Goal: Information Seeking & Learning: Learn about a topic

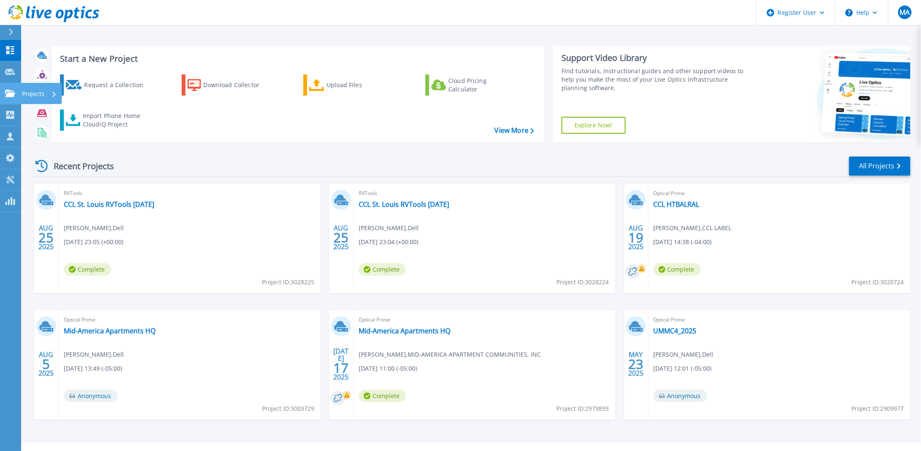
click at [27, 93] on p "Projects" at bounding box center [33, 94] width 22 height 22
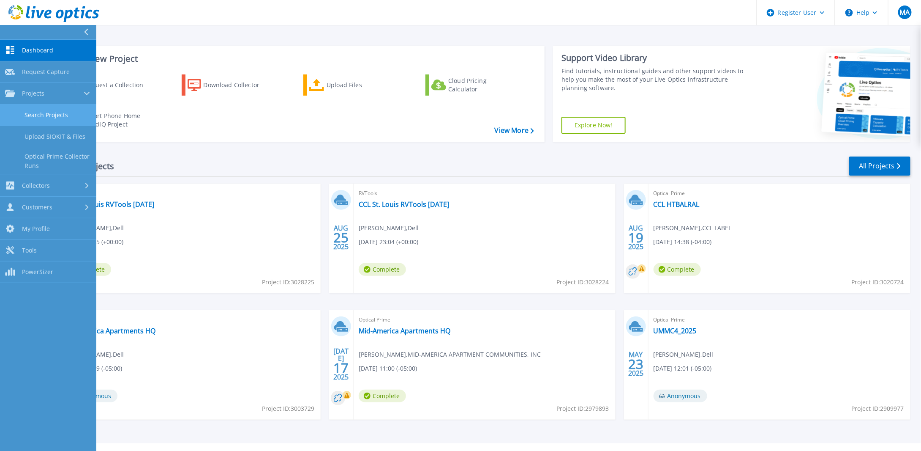
click at [46, 115] on link "Search Projects" at bounding box center [48, 115] width 96 height 22
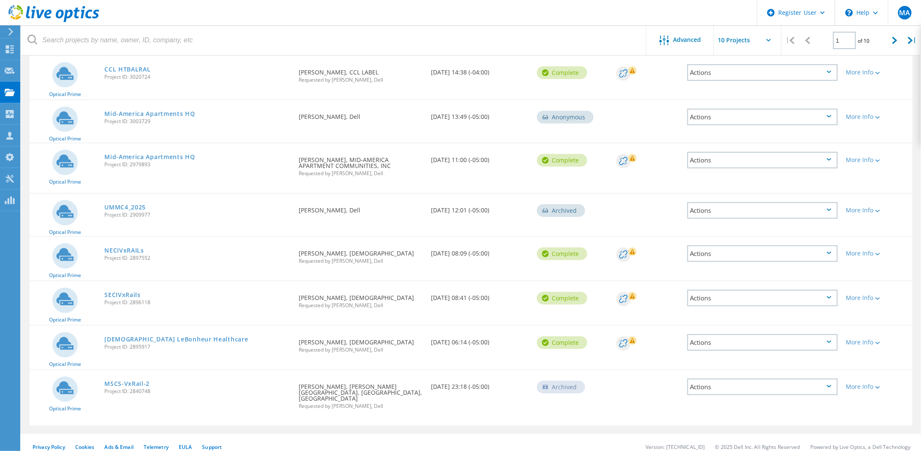
scroll to position [187, 0]
click at [131, 248] on link "NECIVxRAILs" at bounding box center [124, 249] width 40 height 6
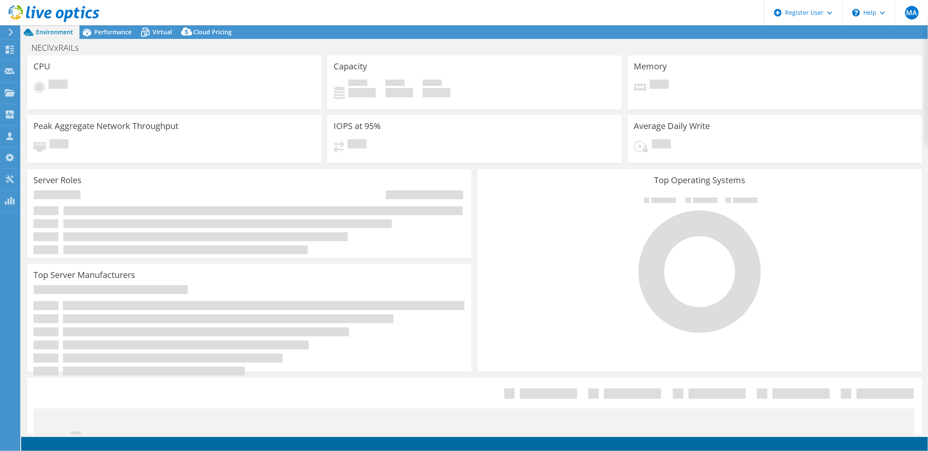
select select "USD"
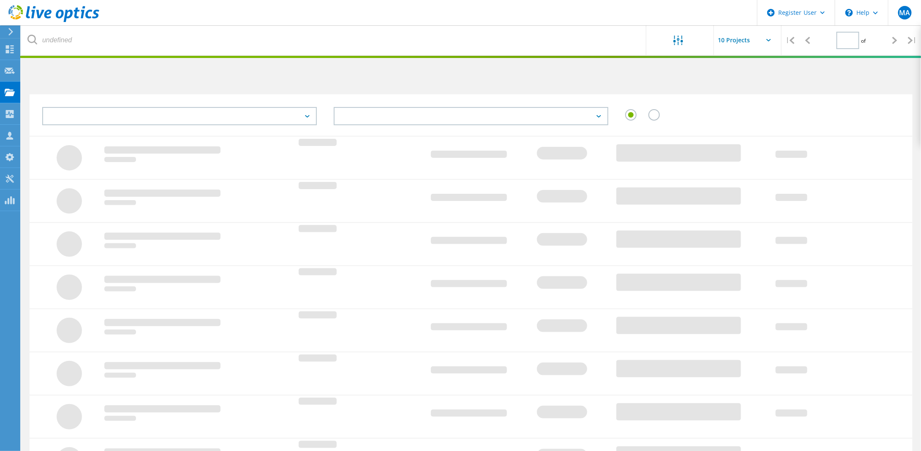
scroll to position [148, 0]
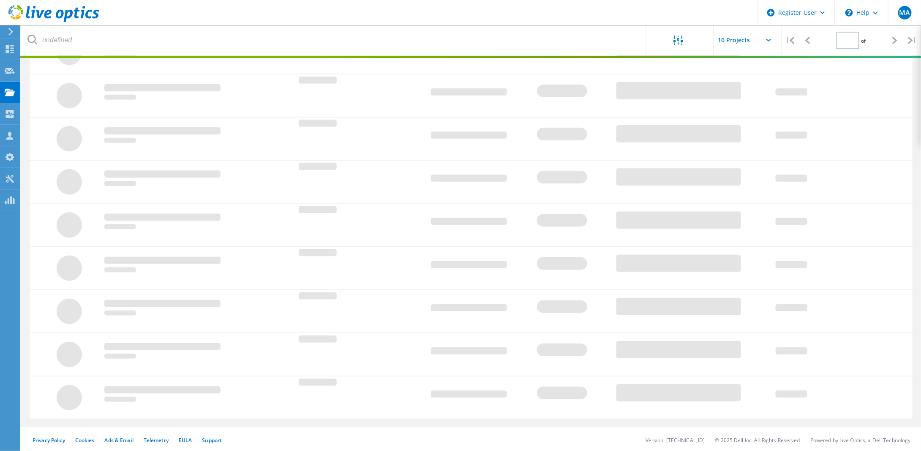
type input "1"
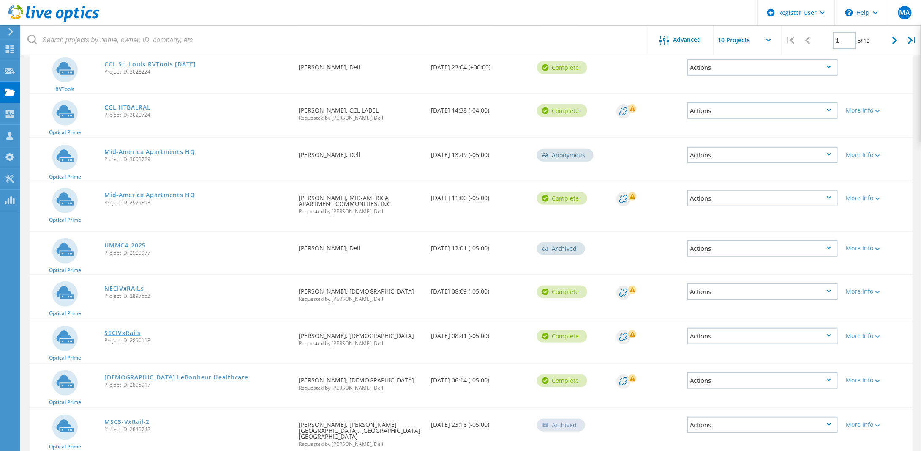
click at [128, 333] on link "SECIVxRails" at bounding box center [122, 333] width 36 height 6
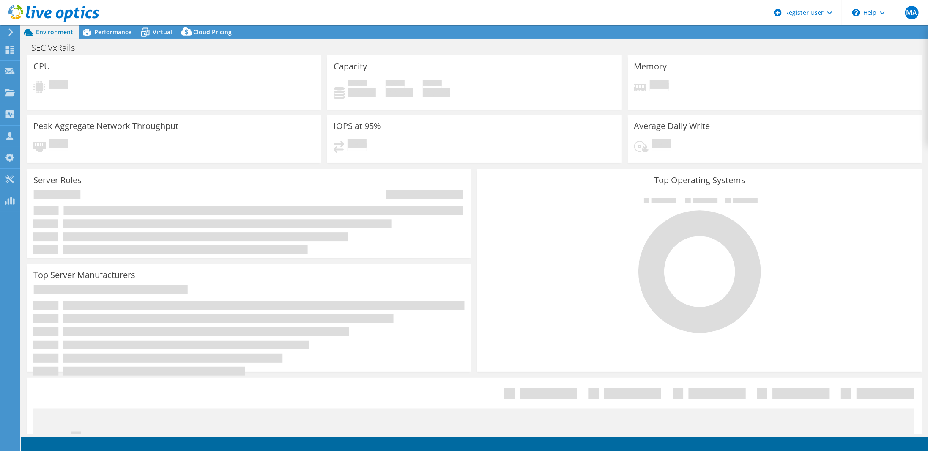
select select "USD"
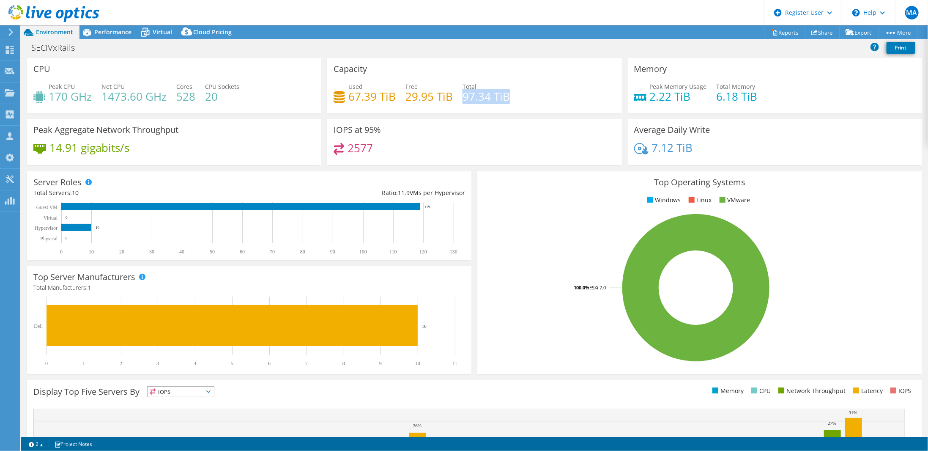
drag, startPoint x: 461, startPoint y: 96, endPoint x: 513, endPoint y: 96, distance: 51.6
click at [513, 96] on div "Used 67.39 TiB Free 29.95 TiB Total 97.34 TiB" at bounding box center [475, 95] width 282 height 27
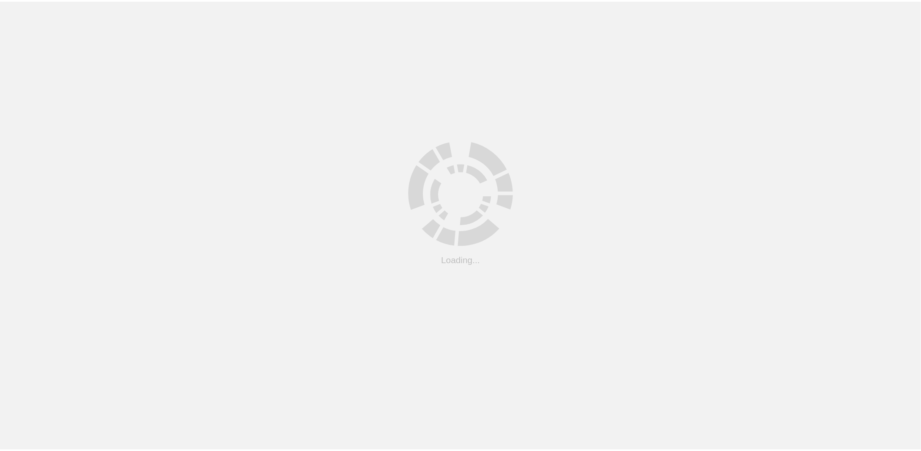
scroll to position [148, 0]
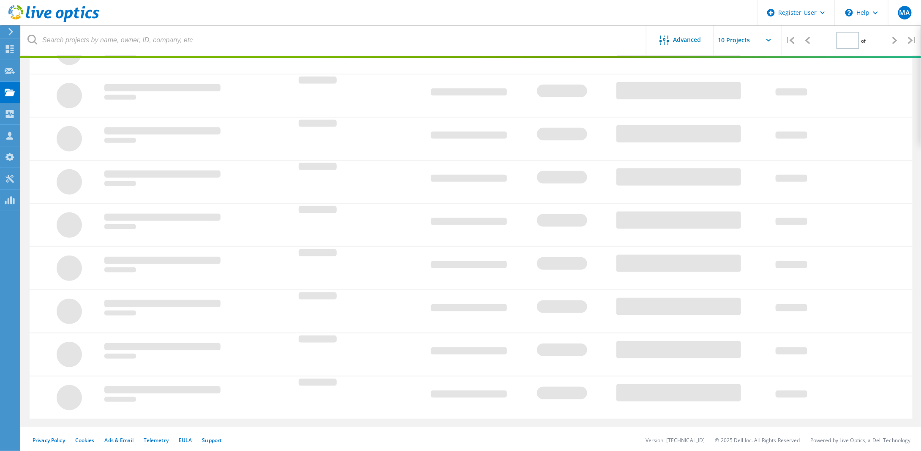
type input "1"
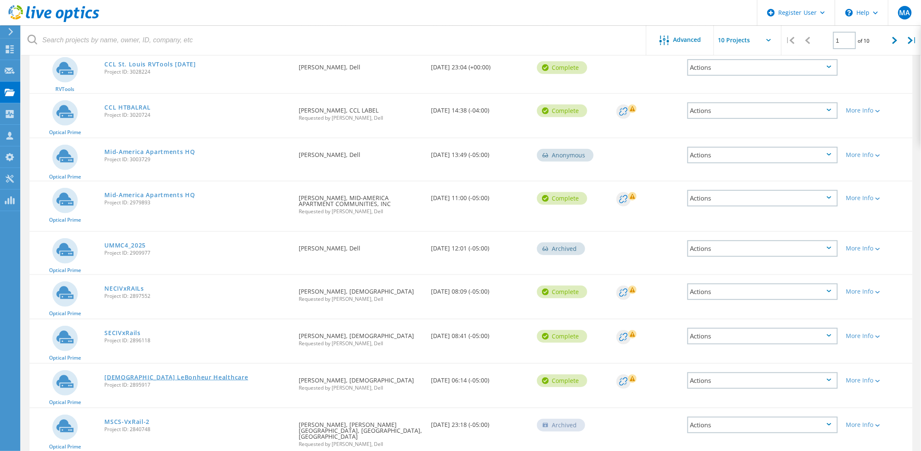
click at [159, 375] on link "[DEMOGRAPHIC_DATA] LeBonheur Healthcare" at bounding box center [176, 377] width 144 height 6
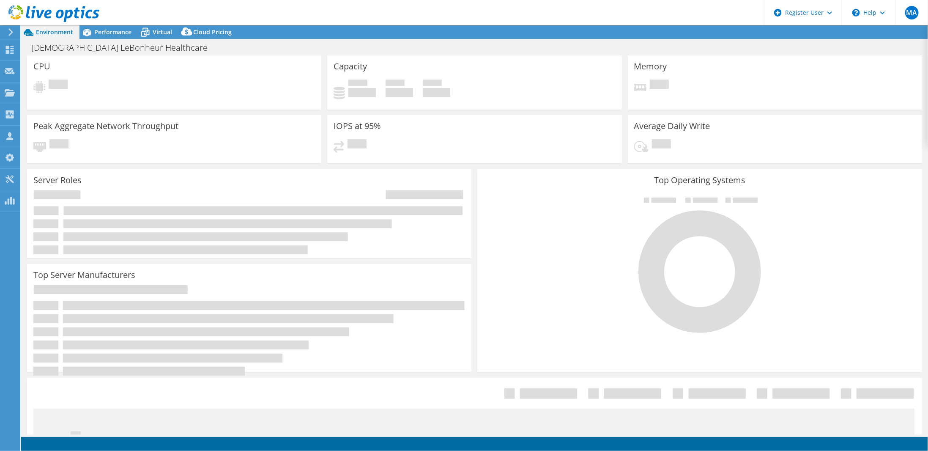
select select "USD"
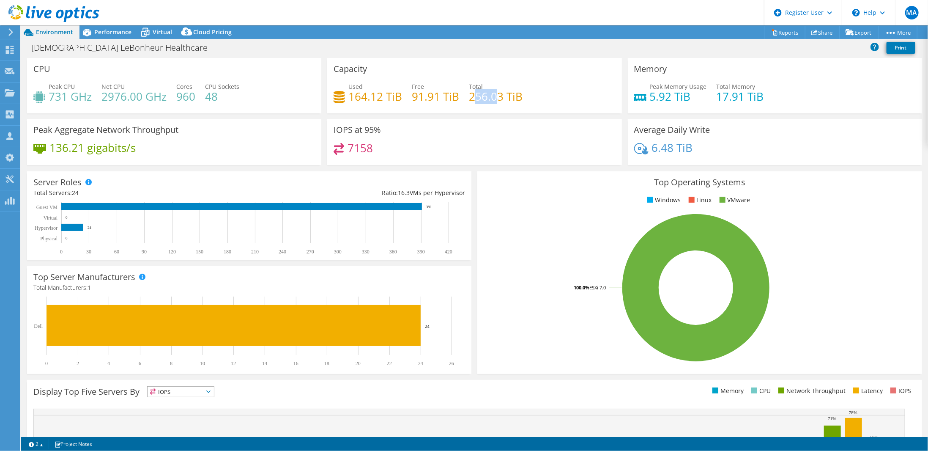
drag, startPoint x: 469, startPoint y: 96, endPoint x: 489, endPoint y: 97, distance: 20.3
click at [498, 96] on h4 "256.03 TiB" at bounding box center [496, 96] width 54 height 9
drag, startPoint x: 467, startPoint y: 98, endPoint x: 498, endPoint y: 98, distance: 30.4
click at [498, 98] on h4 "256.03 TiB" at bounding box center [496, 96] width 54 height 9
click at [106, 33] on span "Performance" at bounding box center [112, 32] width 37 height 8
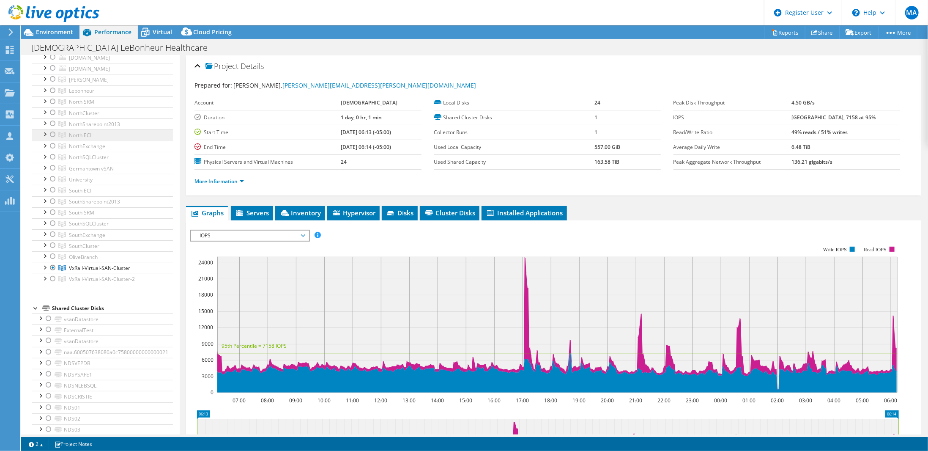
scroll to position [127, 0]
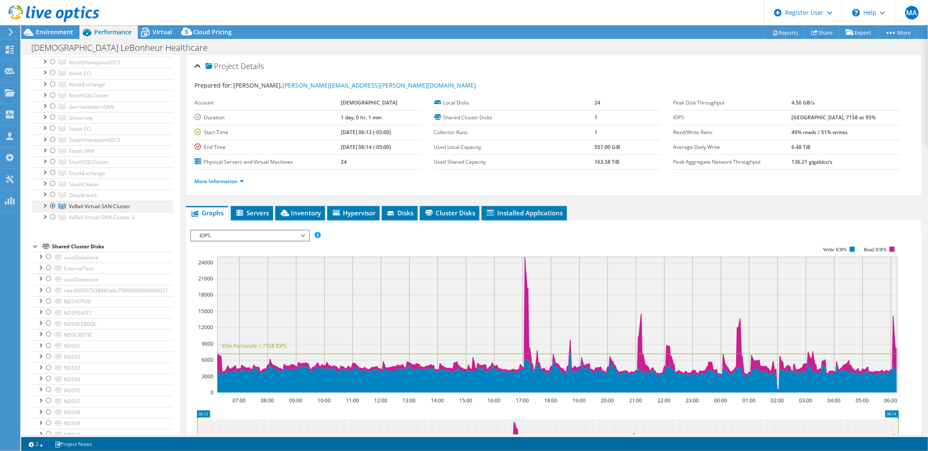
click at [46, 201] on div at bounding box center [44, 205] width 8 height 8
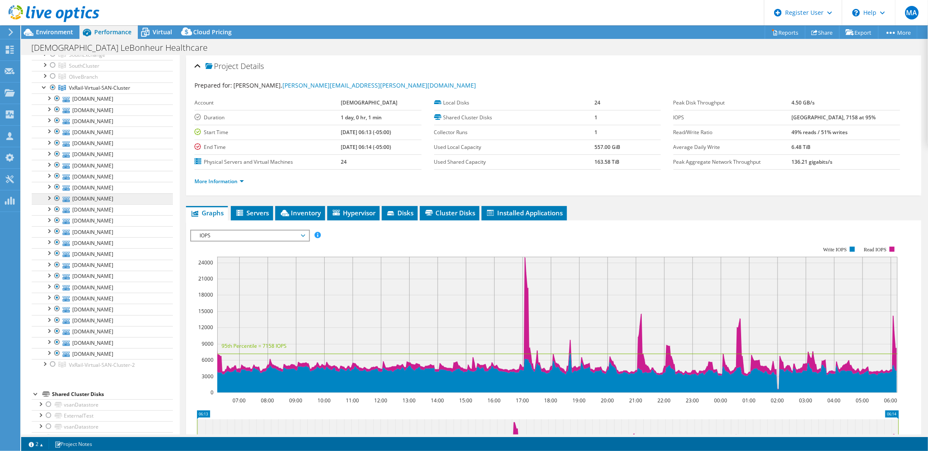
scroll to position [254, 0]
click at [57, 96] on div at bounding box center [57, 101] width 8 height 10
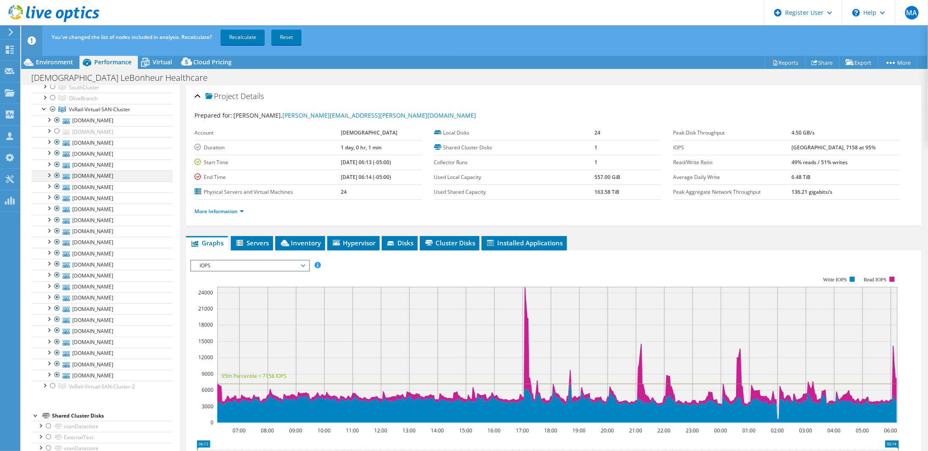
drag, startPoint x: 57, startPoint y: 159, endPoint x: 58, endPoint y: 170, distance: 11.0
click at [57, 159] on div at bounding box center [57, 164] width 8 height 10
click at [58, 170] on div at bounding box center [57, 175] width 8 height 10
click at [57, 181] on div at bounding box center [57, 186] width 8 height 10
click at [58, 192] on div at bounding box center [57, 197] width 8 height 10
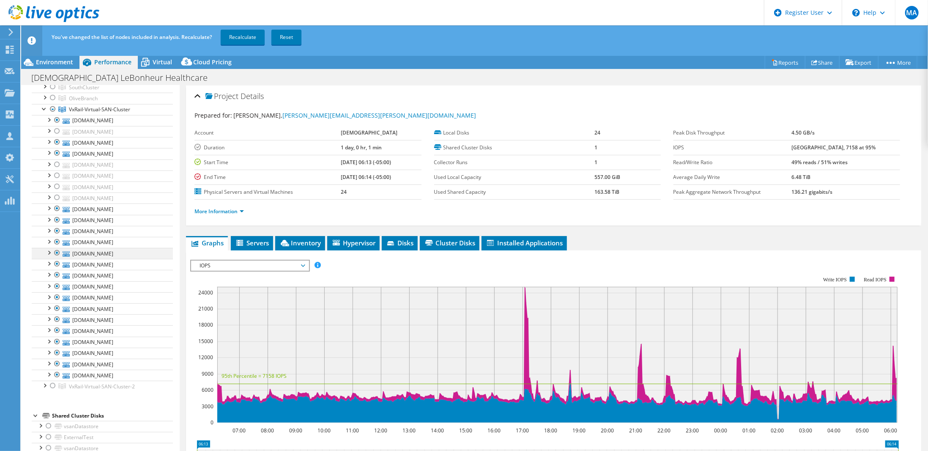
drag, startPoint x: 54, startPoint y: 235, endPoint x: 58, endPoint y: 246, distance: 10.8
click at [55, 237] on div at bounding box center [57, 242] width 8 height 10
click at [58, 248] on div at bounding box center [57, 253] width 8 height 10
click at [57, 281] on div at bounding box center [57, 286] width 8 height 10
click at [56, 303] on div at bounding box center [57, 308] width 8 height 10
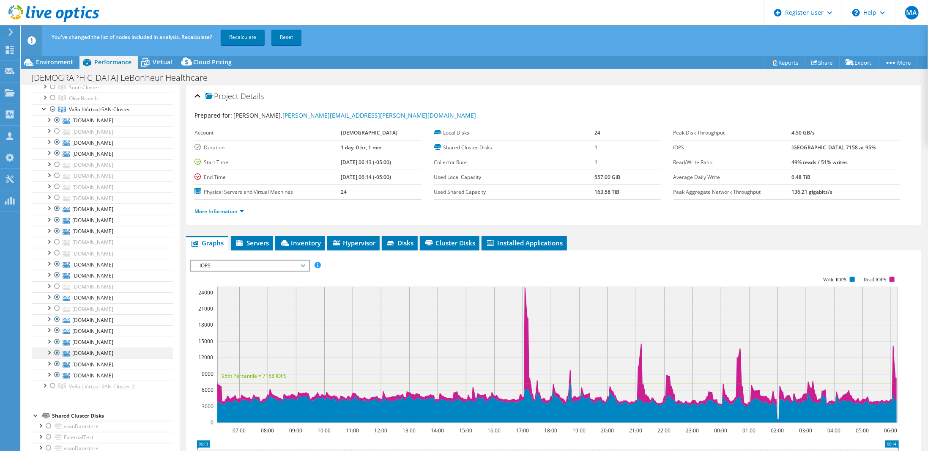
click at [57, 347] on div at bounding box center [57, 352] width 8 height 10
click at [57, 358] on div at bounding box center [57, 363] width 8 height 10
click at [57, 369] on div at bounding box center [57, 374] width 8 height 10
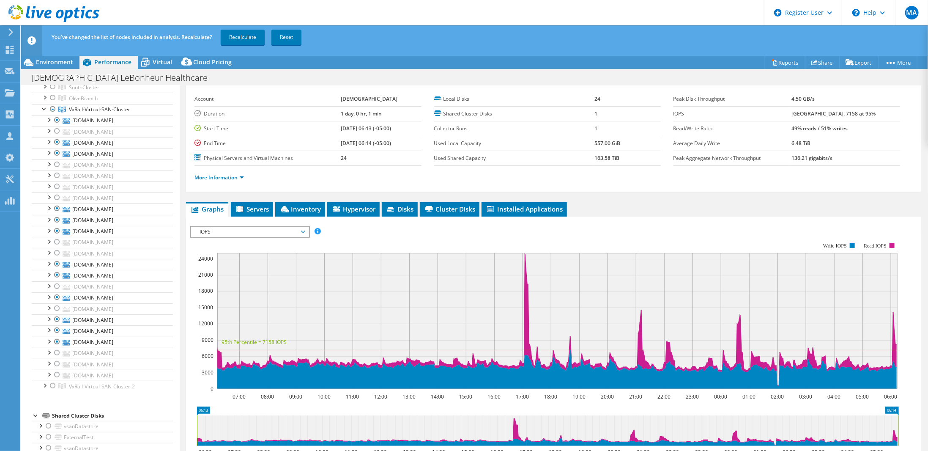
scroll to position [42, 0]
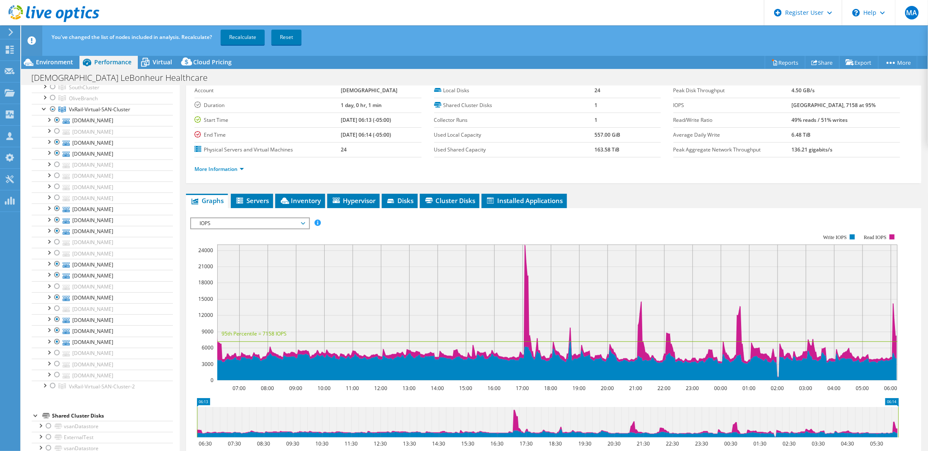
click at [259, 200] on span "Servers" at bounding box center [252, 200] width 34 height 8
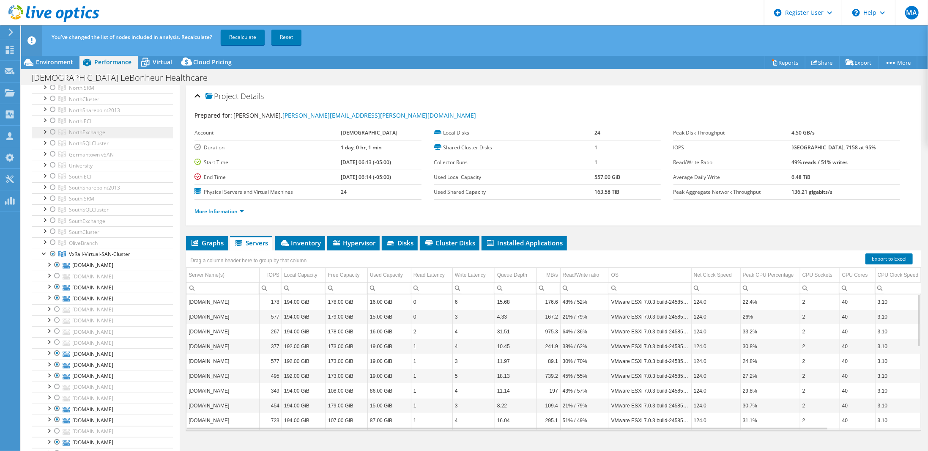
scroll to position [85, 0]
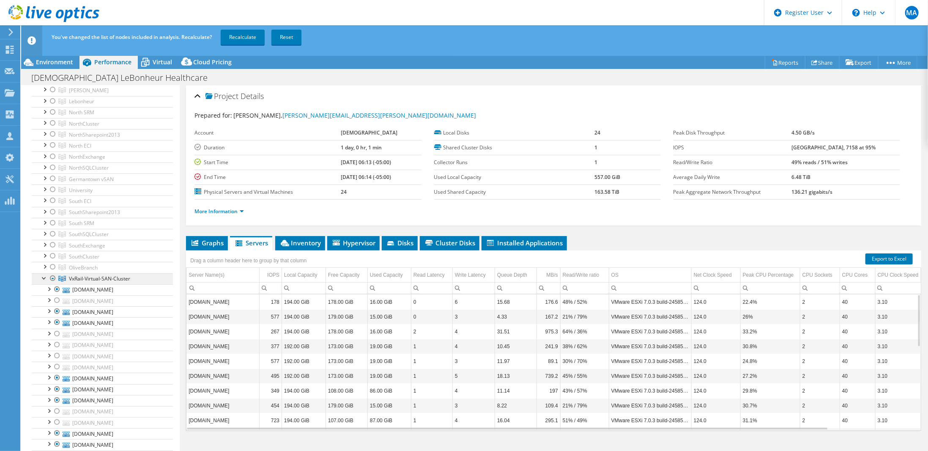
click at [97, 275] on span "VxRail-Virtual-SAN-Cluster" at bounding box center [99, 278] width 61 height 7
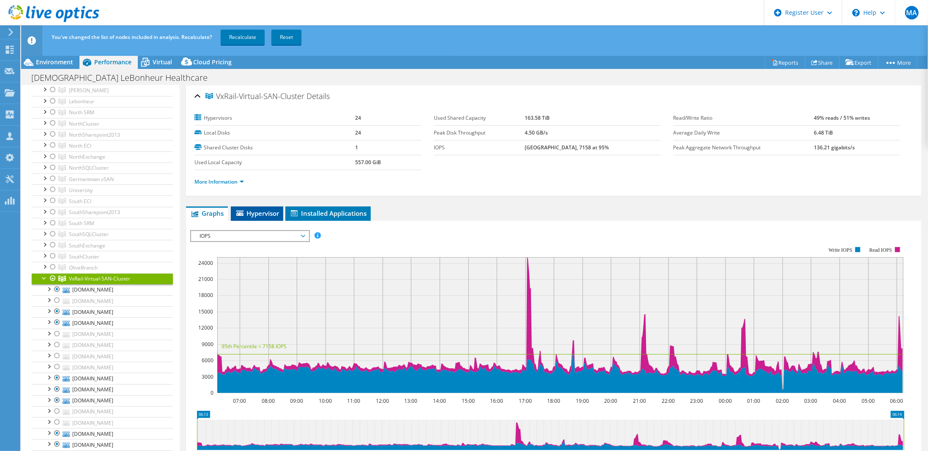
click at [260, 206] on li "Hypervisor" at bounding box center [257, 213] width 52 height 14
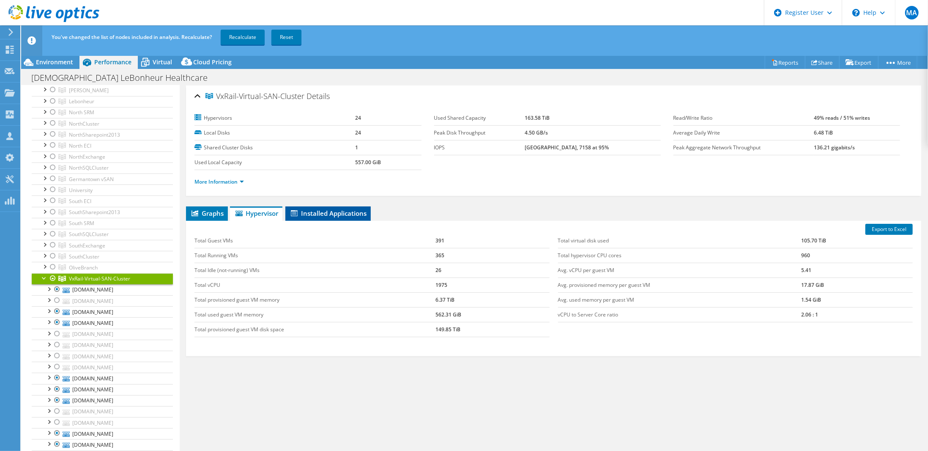
click at [317, 210] on span "Installed Applications" at bounding box center [328, 213] width 77 height 8
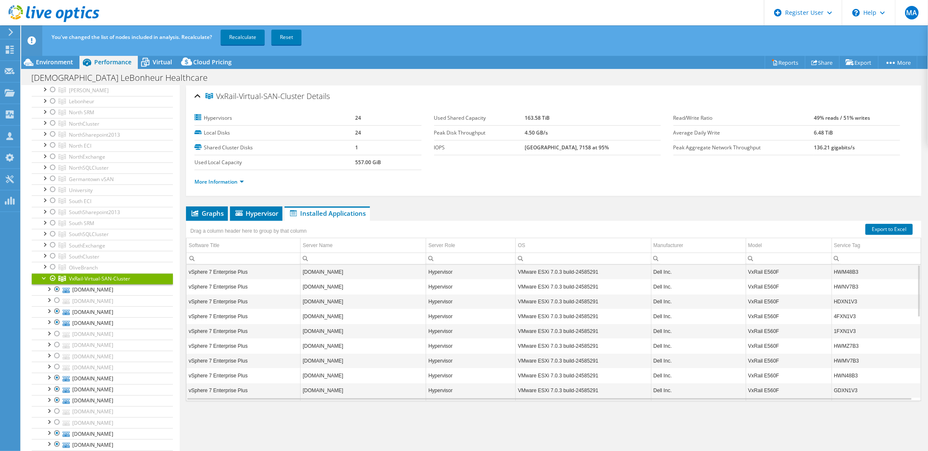
scroll to position [0, 0]
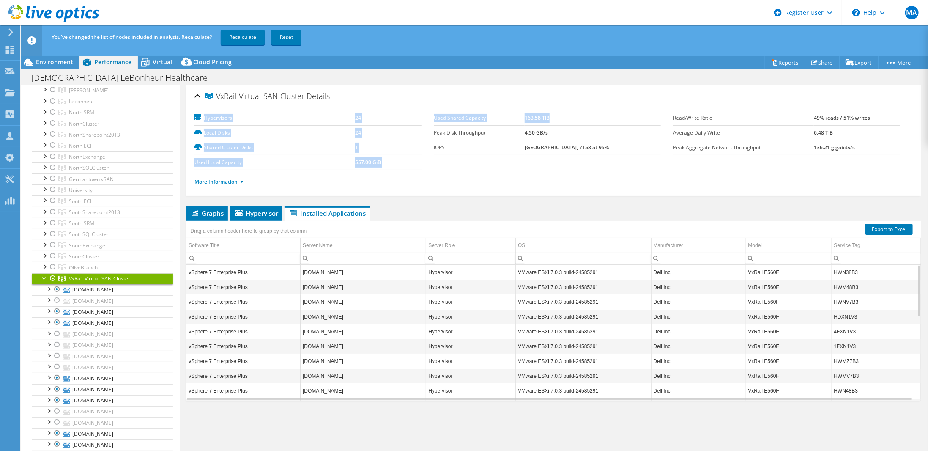
drag, startPoint x: 430, startPoint y: 117, endPoint x: 560, endPoint y: 117, distance: 130.2
click at [560, 117] on section "Hypervisors 24 Local Disks 24 Shared Cluster Disks 1 Used Local Capacity 557.00…" at bounding box center [433, 140] width 478 height 59
click at [54, 273] on div at bounding box center [53, 278] width 8 height 10
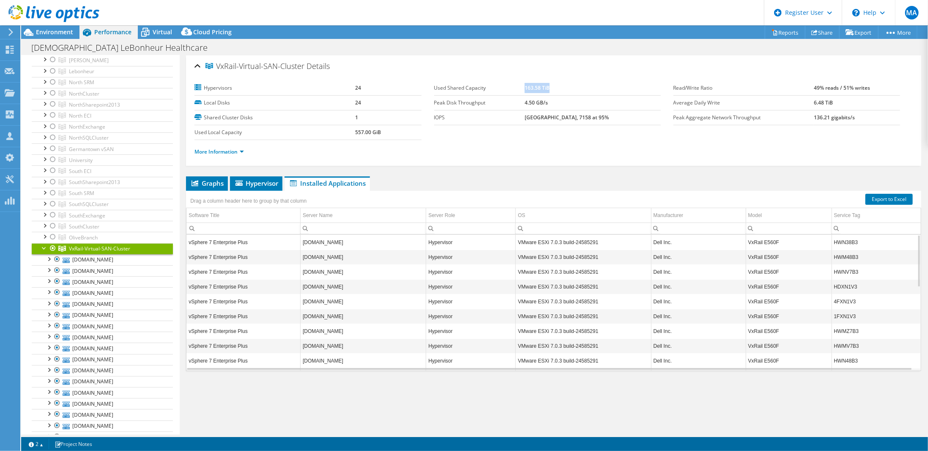
drag, startPoint x: 535, startPoint y: 88, endPoint x: 566, endPoint y: 87, distance: 31.3
click at [566, 87] on td "163.58 TiB" at bounding box center [593, 88] width 136 height 15
click at [536, 88] on b "163.58 TiB" at bounding box center [537, 87] width 25 height 7
drag, startPoint x: 536, startPoint y: 87, endPoint x: 562, endPoint y: 87, distance: 25.8
click at [562, 87] on td "163.58 TiB" at bounding box center [593, 88] width 136 height 15
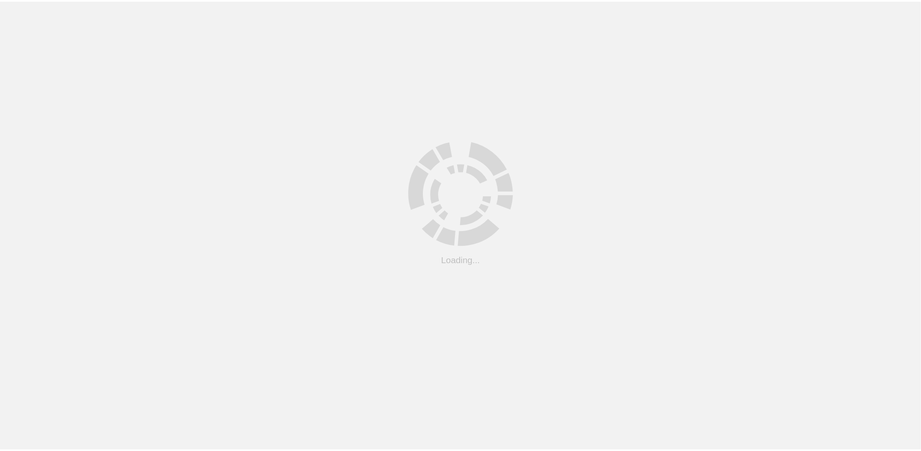
scroll to position [23, 0]
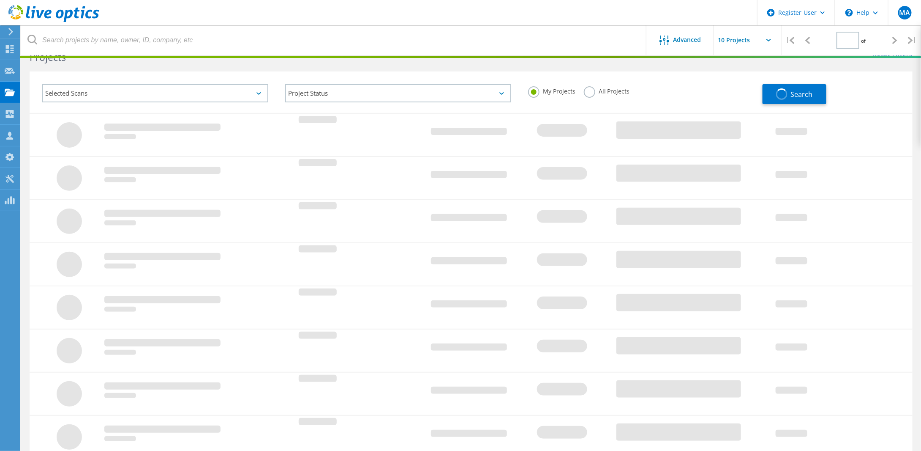
type input "1"
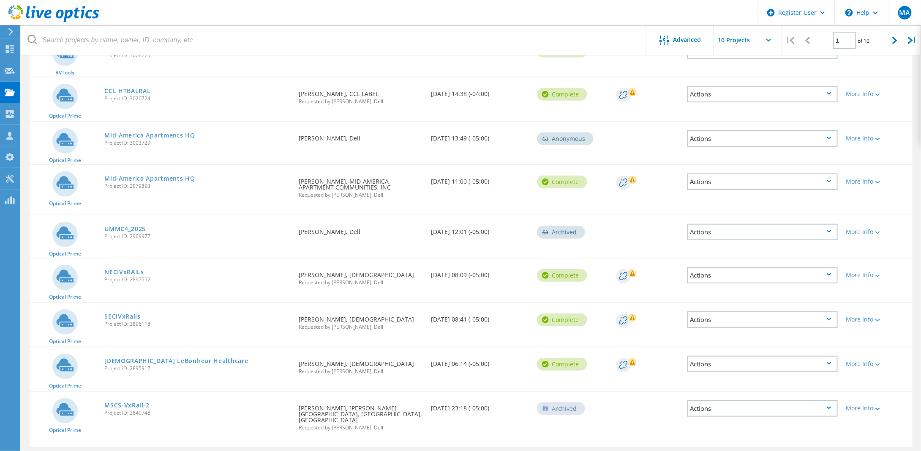
scroll to position [187, 0]
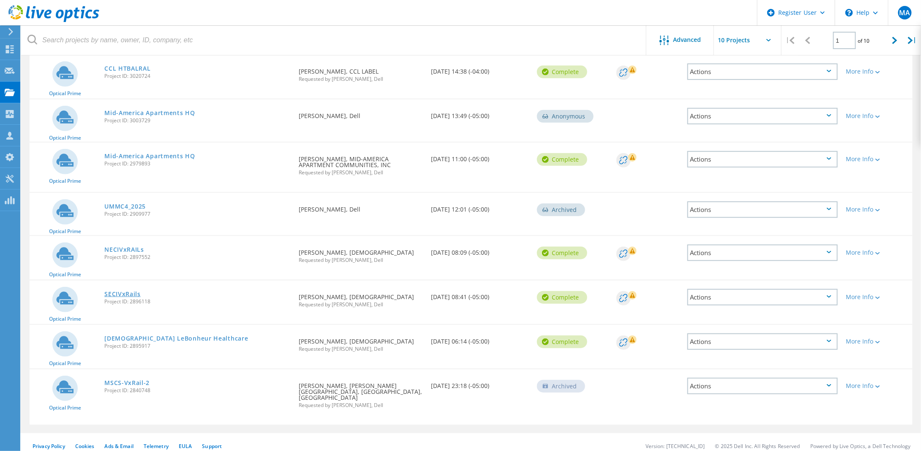
click at [118, 292] on link "SECIVxRails" at bounding box center [122, 294] width 36 height 6
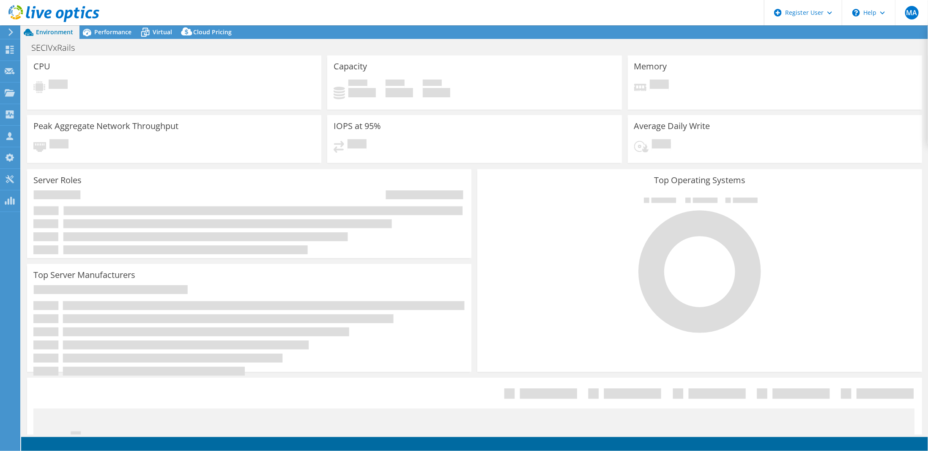
select select "USD"
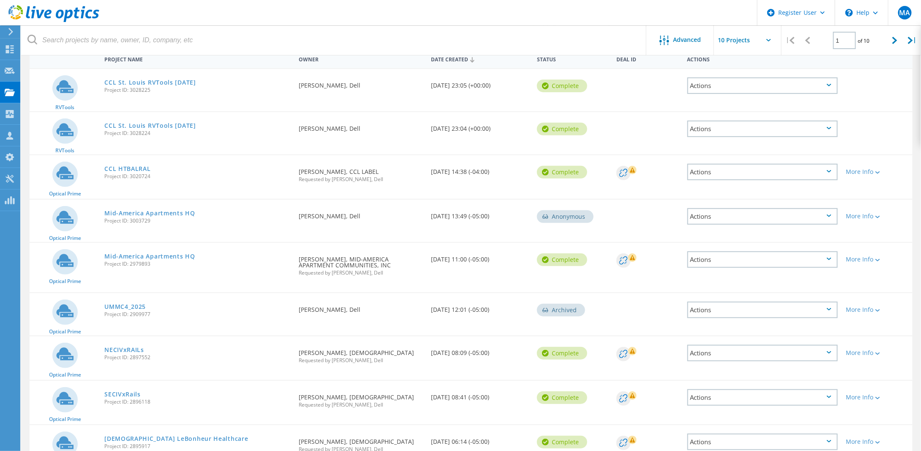
scroll to position [127, 0]
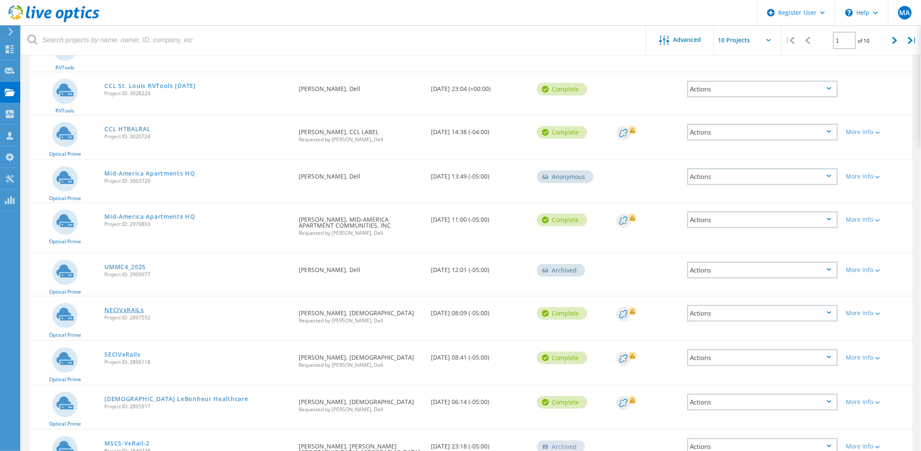
click at [126, 309] on link "NECIVxRAILs" at bounding box center [124, 310] width 40 height 6
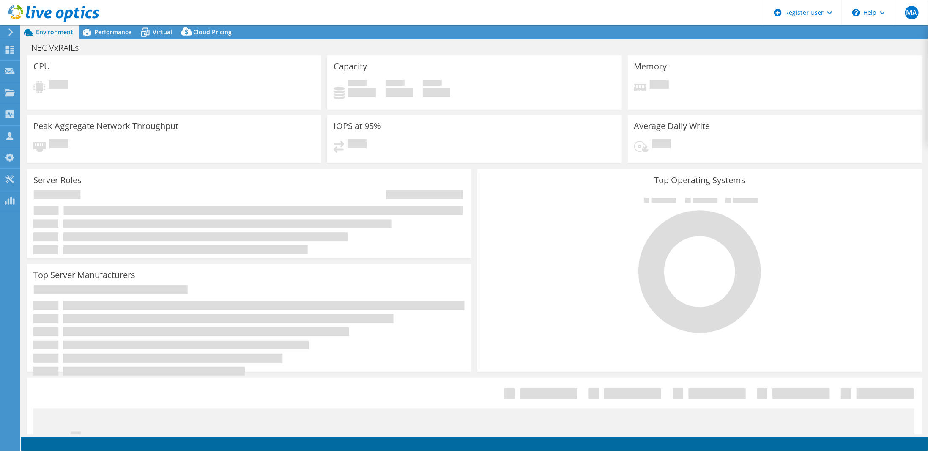
select select "USD"
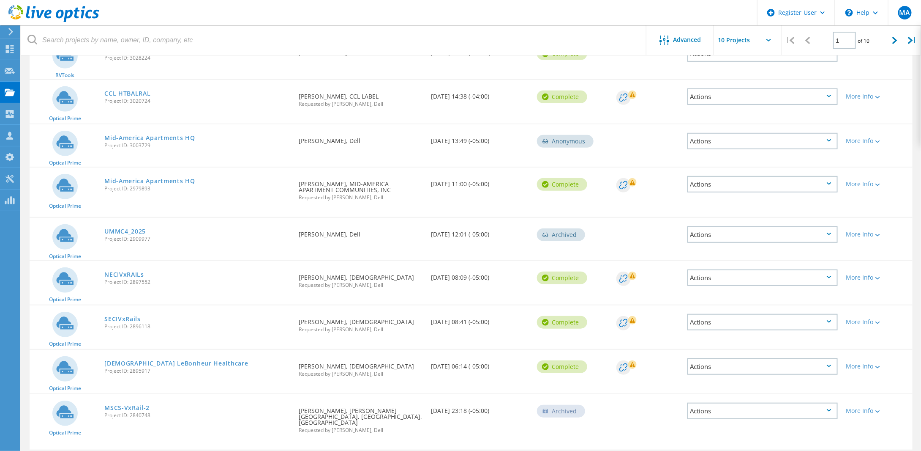
scroll to position [187, 0]
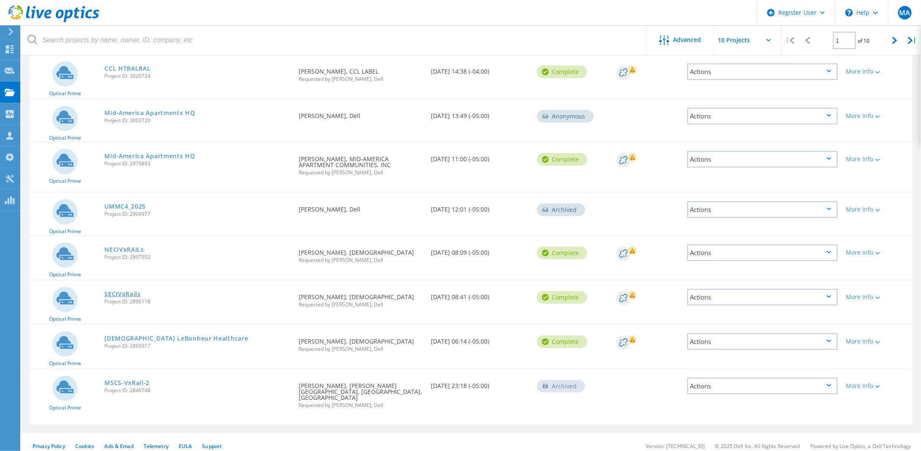
click at [123, 292] on link "SECIVxRails" at bounding box center [122, 294] width 36 height 6
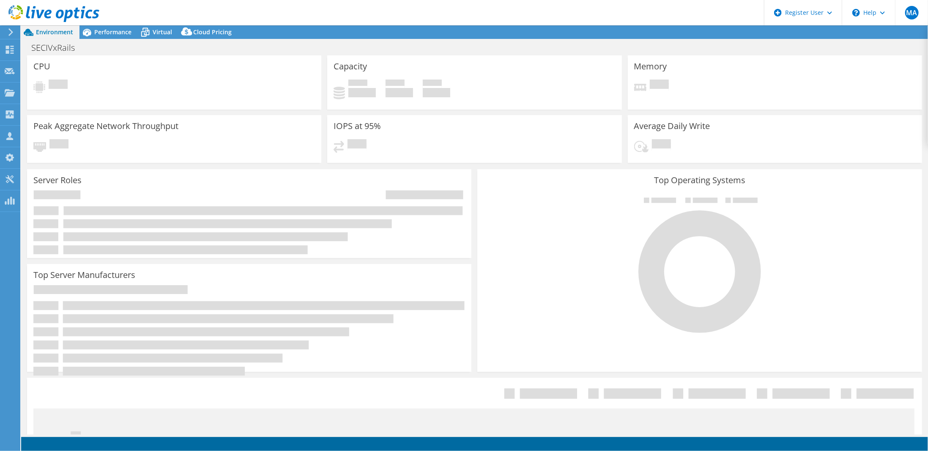
select select "USD"
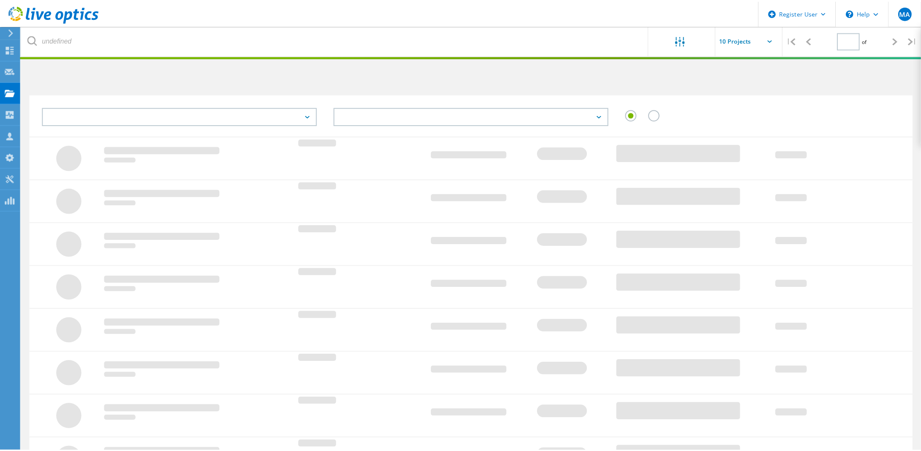
scroll to position [23, 0]
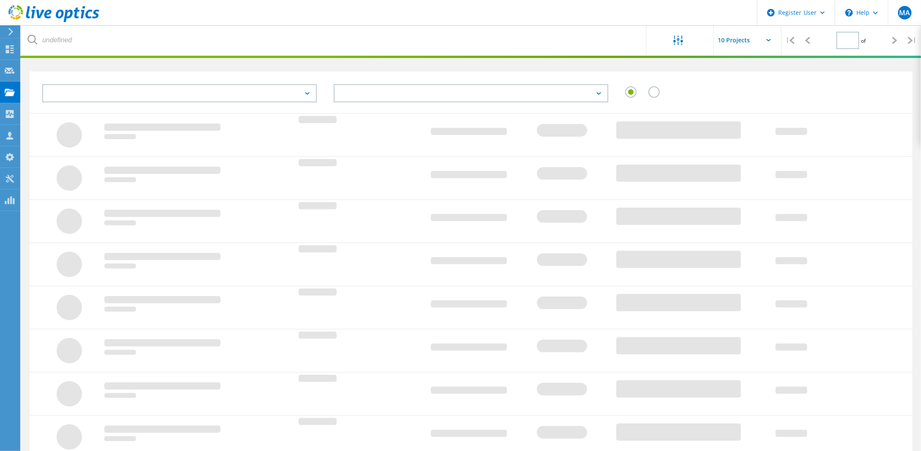
type input "1"
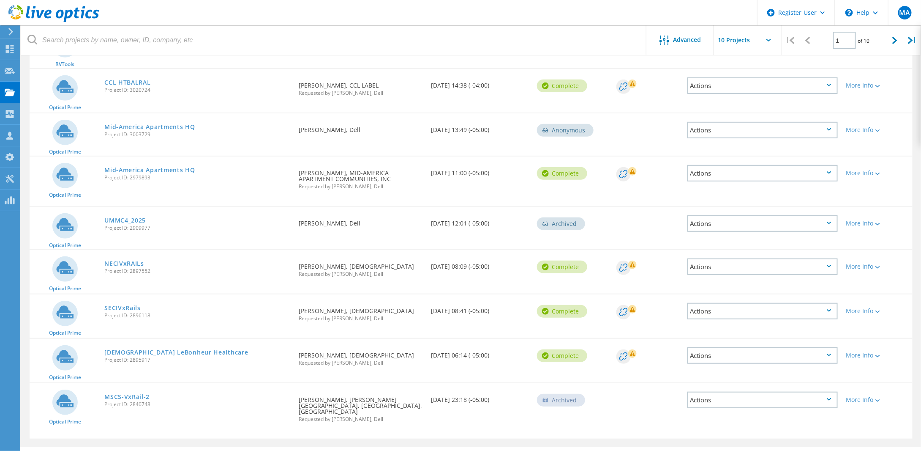
scroll to position [187, 0]
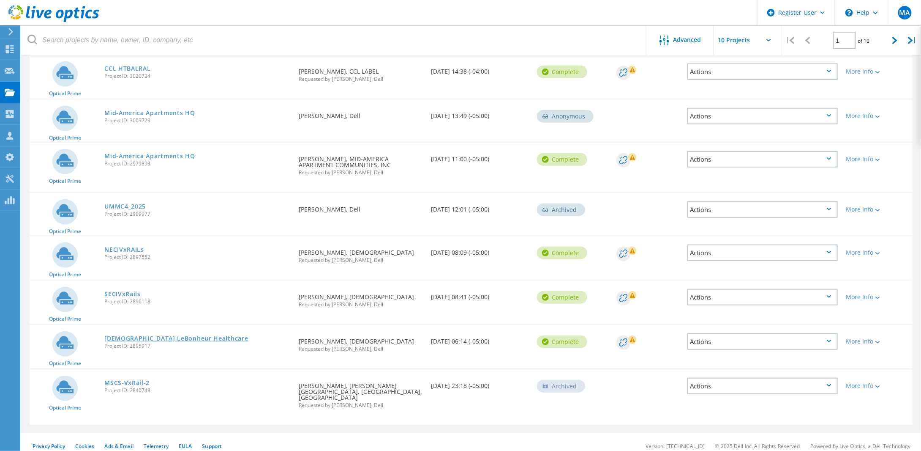
click at [158, 336] on link "[DEMOGRAPHIC_DATA] LeBonheur Healthcare" at bounding box center [176, 338] width 144 height 6
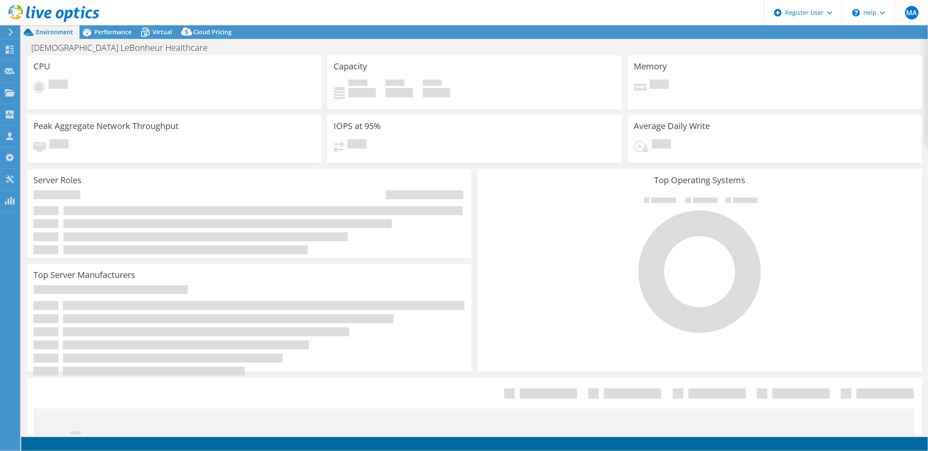
select select "USD"
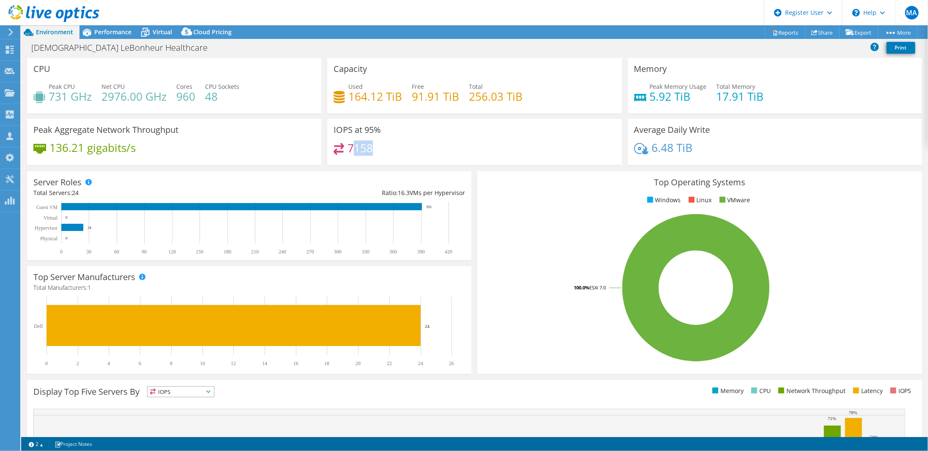
drag, startPoint x: 349, startPoint y: 148, endPoint x: 361, endPoint y: 147, distance: 12.3
click at [373, 147] on div "7158" at bounding box center [475, 152] width 282 height 18
drag, startPoint x: 347, startPoint y: 147, endPoint x: 374, endPoint y: 145, distance: 27.5
click at [374, 145] on div "7158" at bounding box center [475, 152] width 282 height 18
copy h4 "7158"
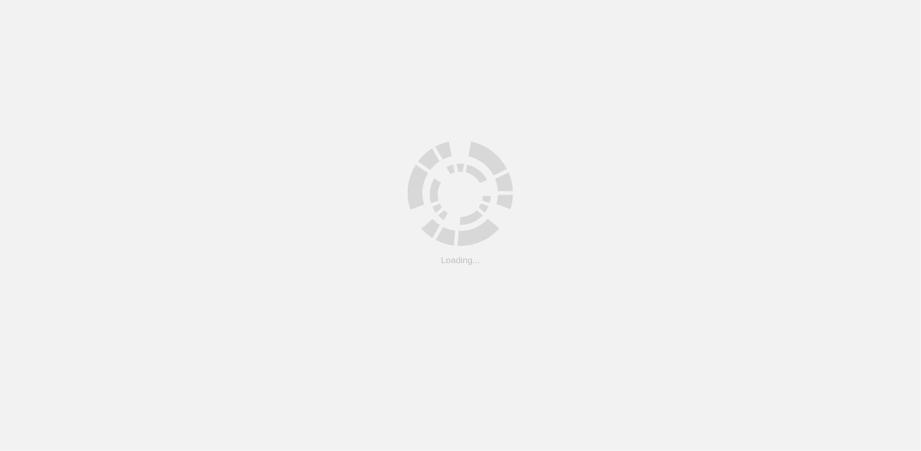
scroll to position [148, 0]
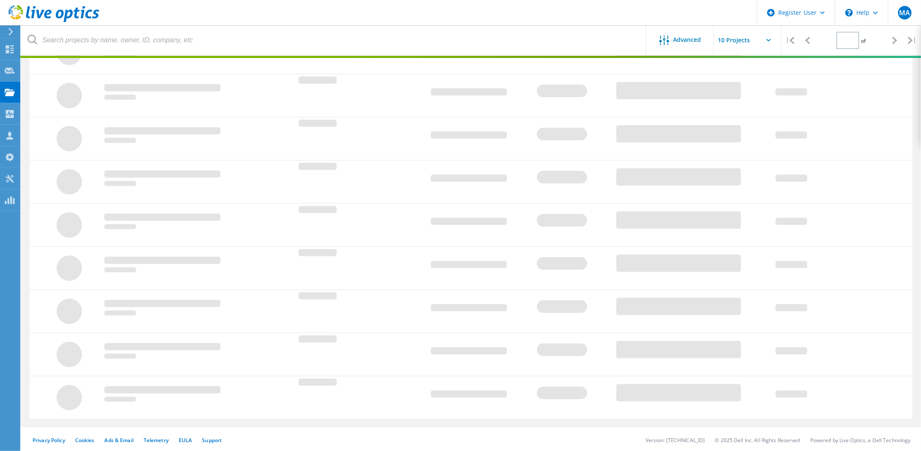
type input "1"
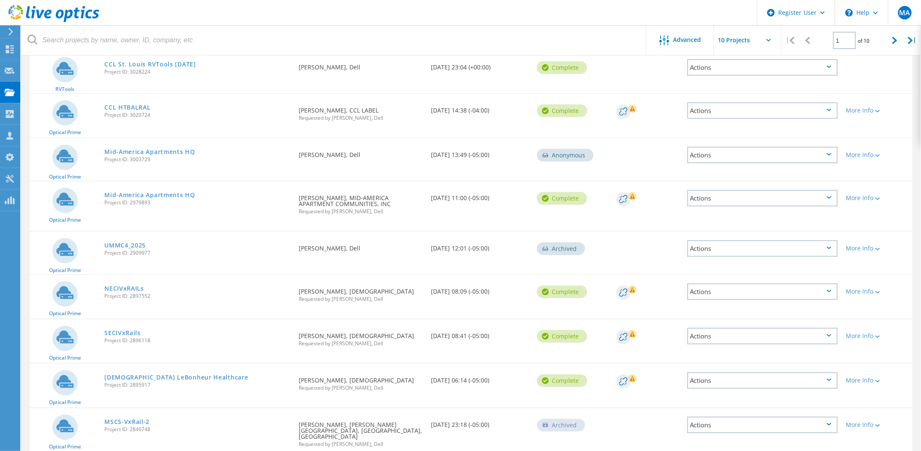
scroll to position [187, 0]
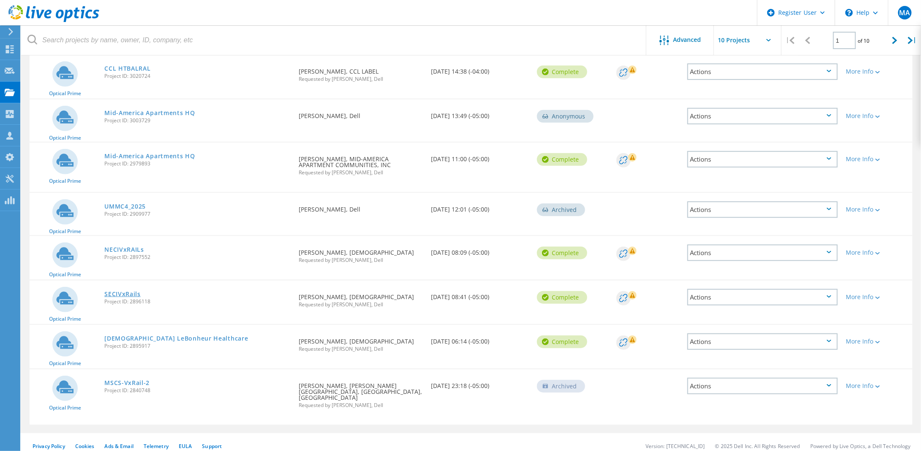
click at [127, 291] on link "SECIVxRails" at bounding box center [122, 294] width 36 height 6
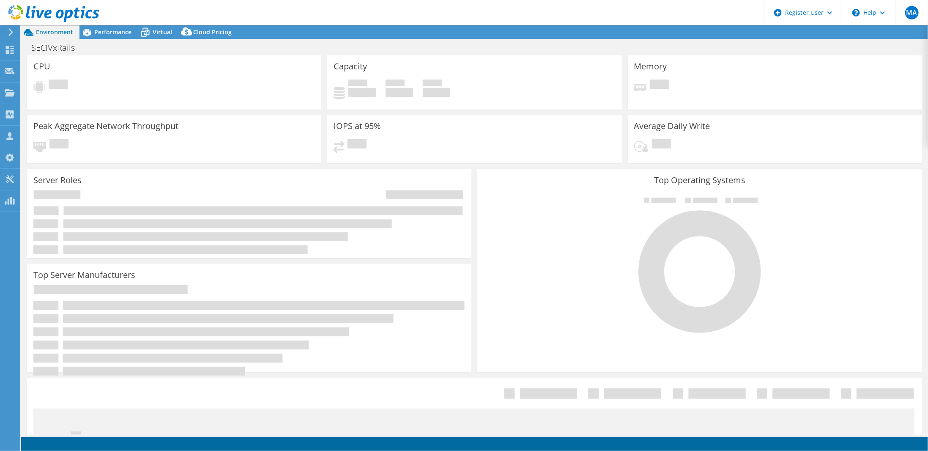
select select "USD"
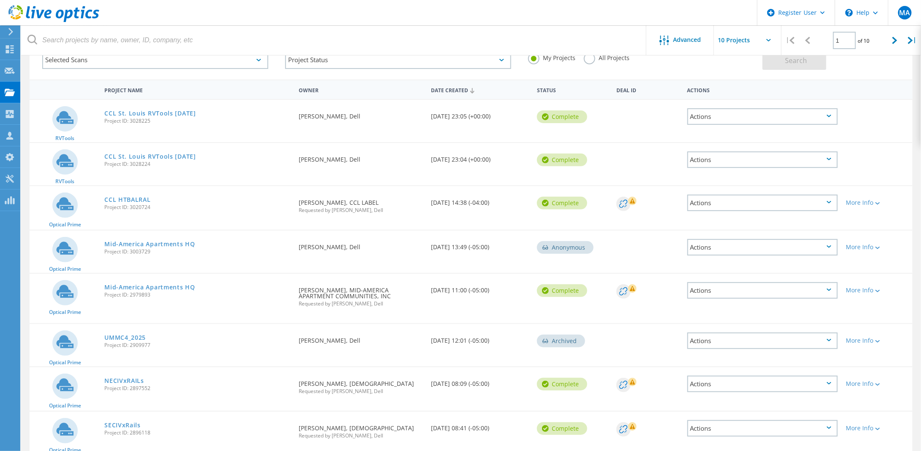
scroll to position [127, 0]
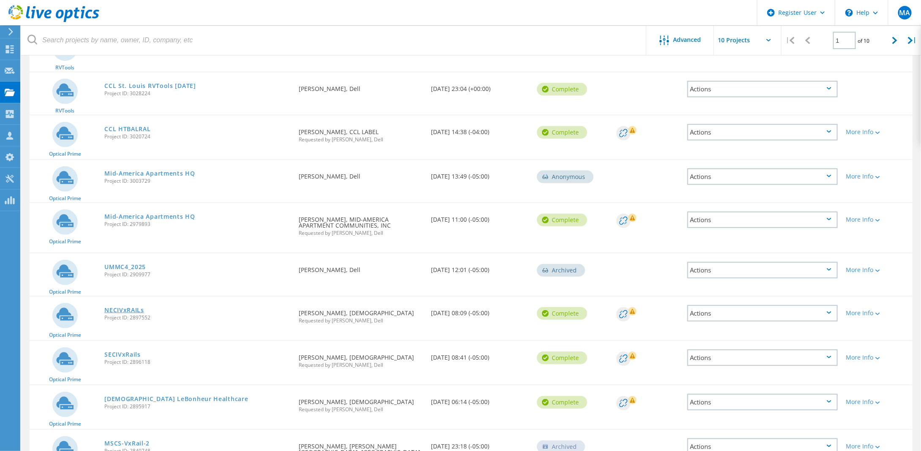
click at [132, 309] on link "NECIVxRAILs" at bounding box center [124, 310] width 40 height 6
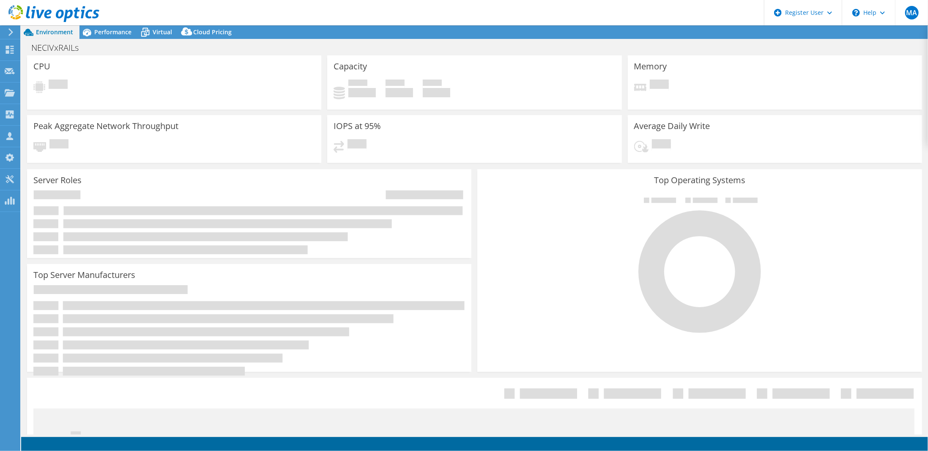
select select "USD"
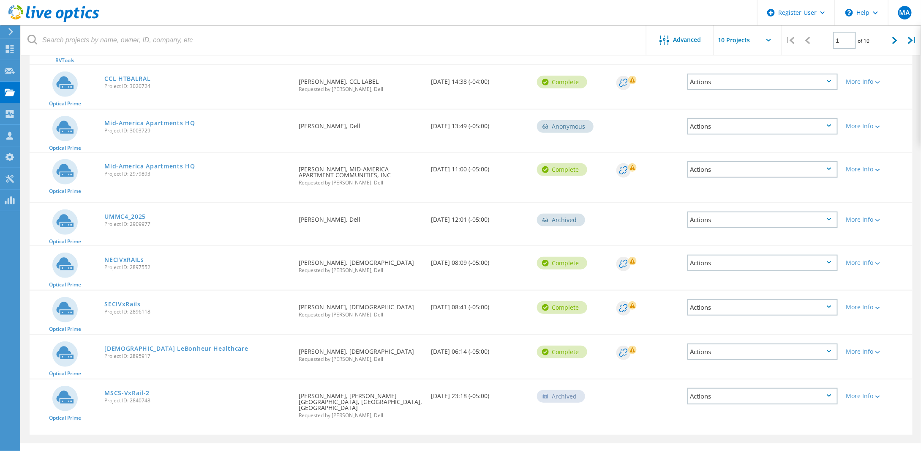
scroll to position [187, 0]
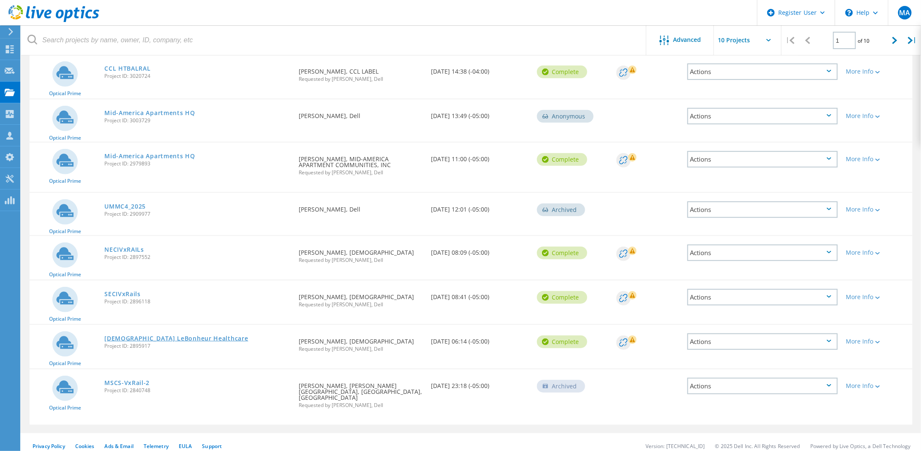
click at [167, 336] on link "[DEMOGRAPHIC_DATA] LeBonheur Healthcare" at bounding box center [176, 338] width 144 height 6
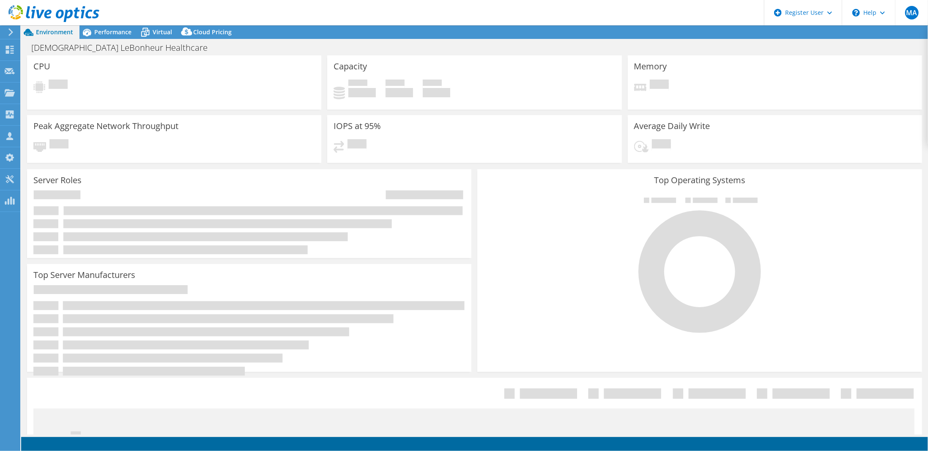
select select "USD"
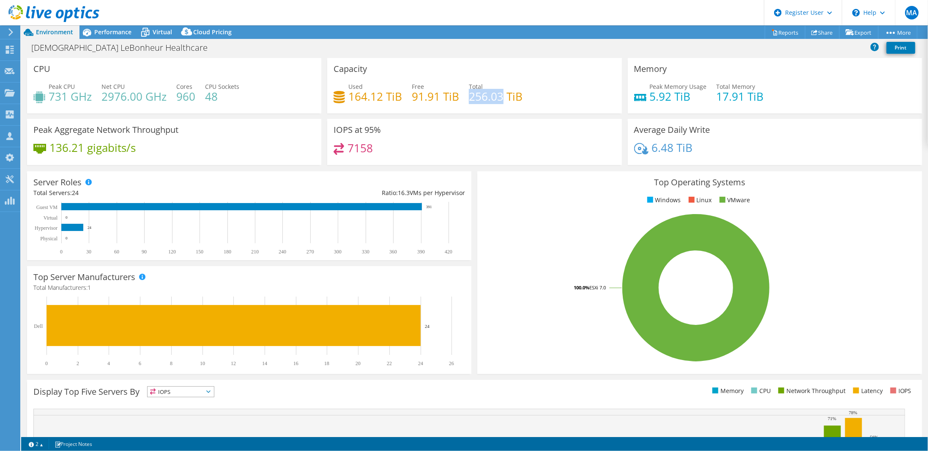
drag, startPoint x: 467, startPoint y: 96, endPoint x: 499, endPoint y: 96, distance: 31.7
click at [499, 96] on h4 "256.03 TiB" at bounding box center [496, 96] width 54 height 9
